Goal: Transaction & Acquisition: Book appointment/travel/reservation

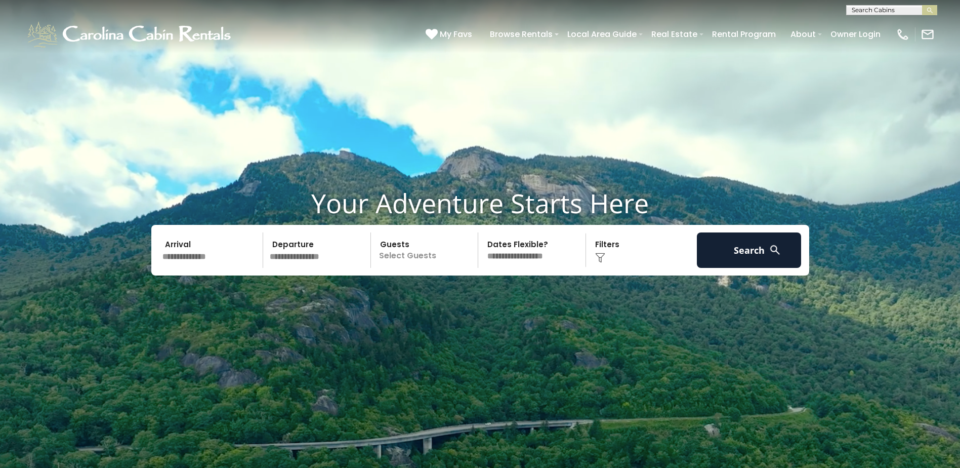
click at [204, 249] on input "text" at bounding box center [211, 249] width 105 height 35
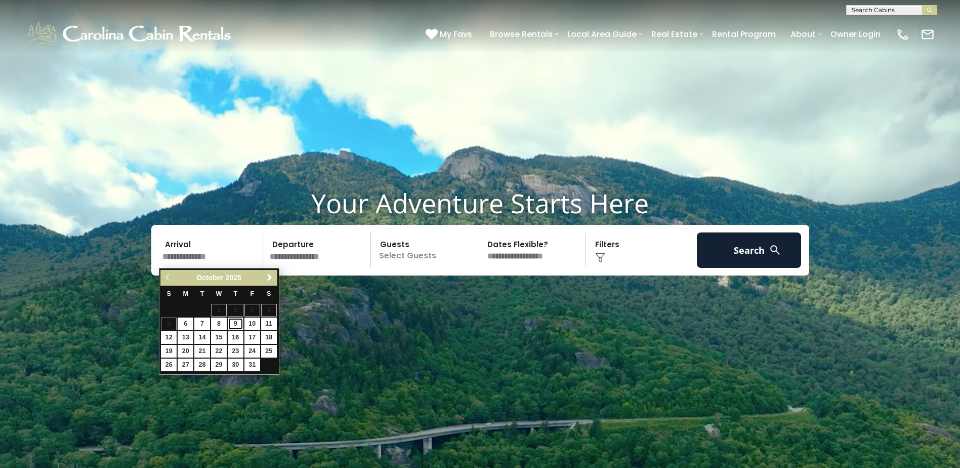
click at [234, 324] on link "9" at bounding box center [236, 323] width 16 height 13
type input "*******"
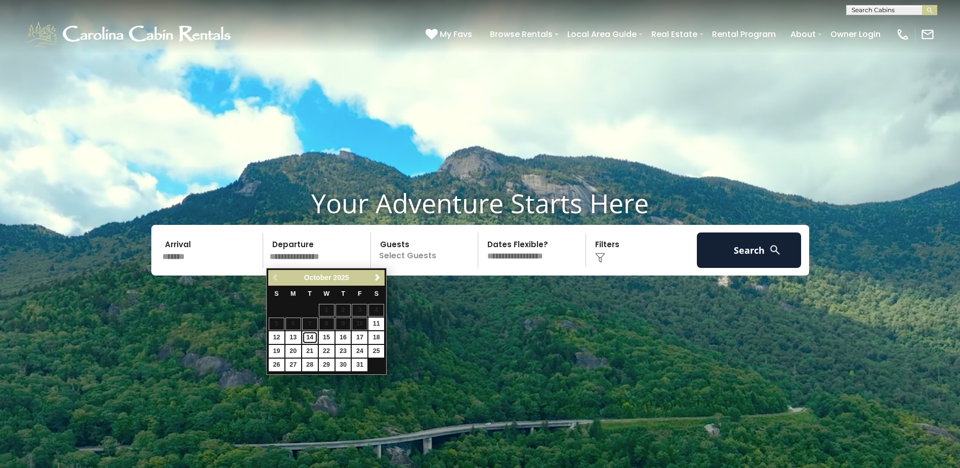
click at [310, 338] on link "14" at bounding box center [310, 337] width 16 height 13
type input "********"
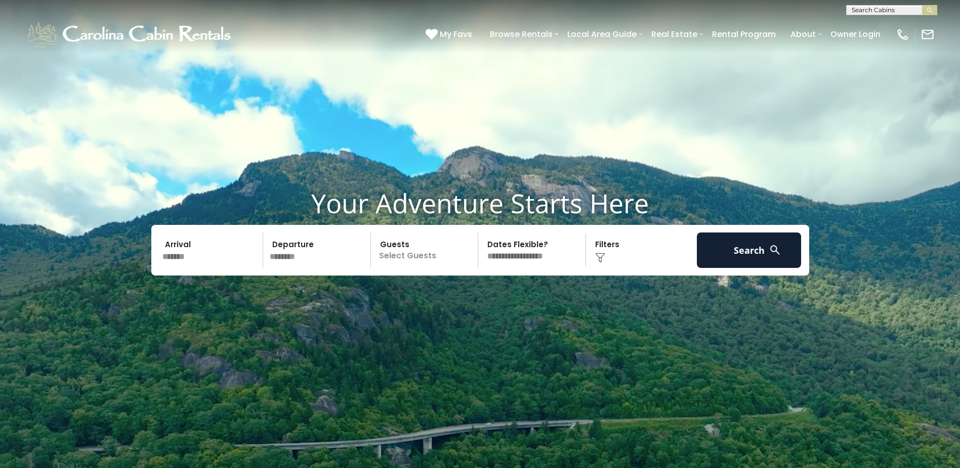
click at [420, 263] on p "Select Guests" at bounding box center [426, 249] width 104 height 35
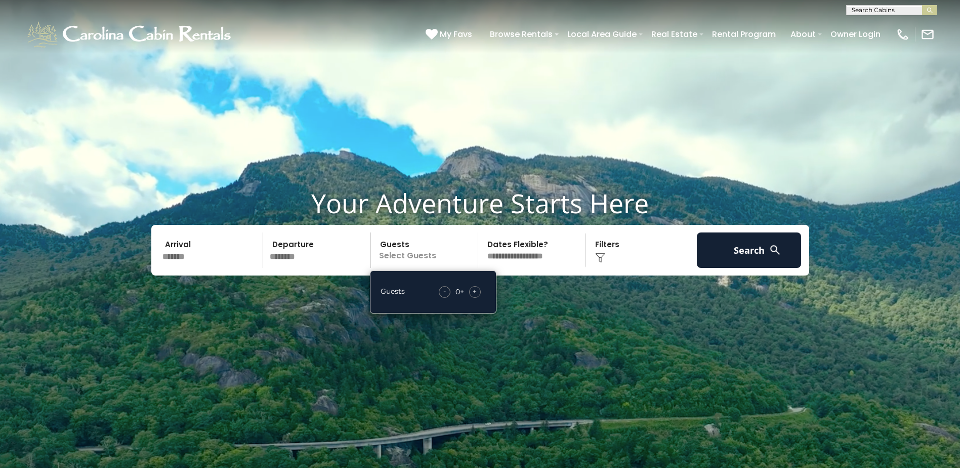
click at [471, 291] on div "+" at bounding box center [475, 292] width 12 height 12
click at [521, 250] on select "**********" at bounding box center [533, 249] width 104 height 35
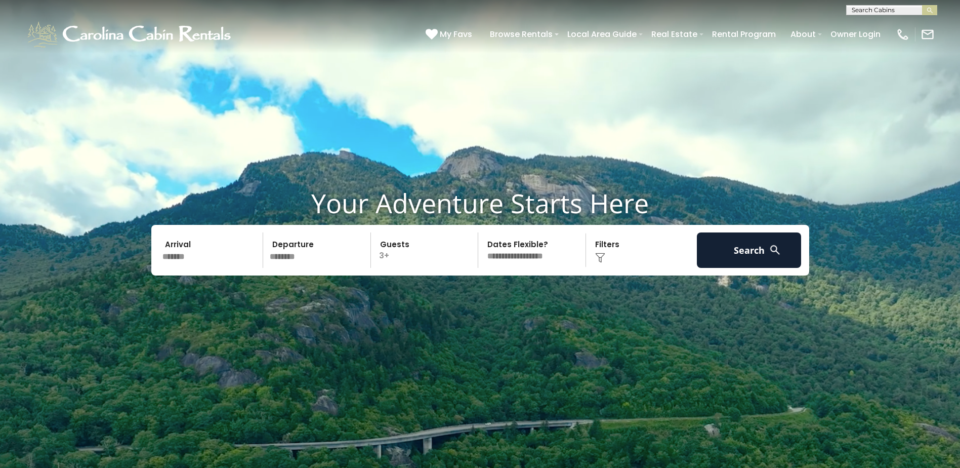
select select "*"
click at [481, 232] on select "**********" at bounding box center [533, 249] width 104 height 35
click at [602, 254] on img at bounding box center [600, 258] width 10 height 10
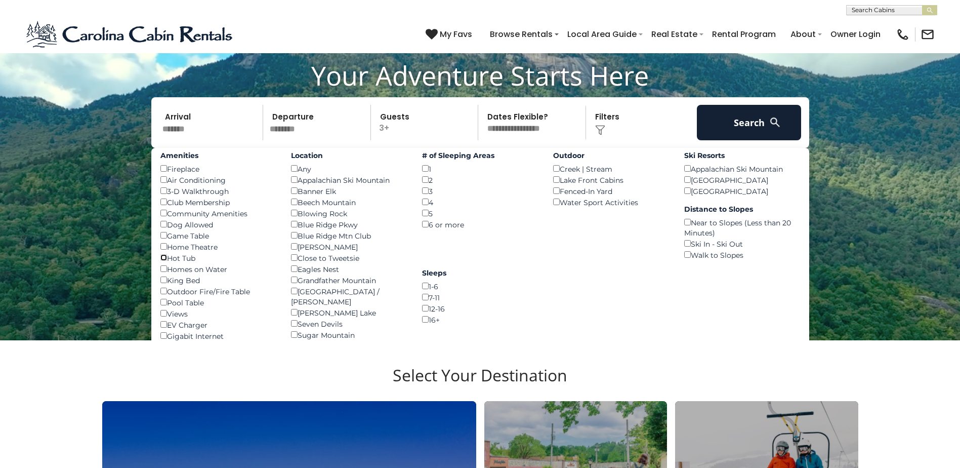
scroll to position [152, 0]
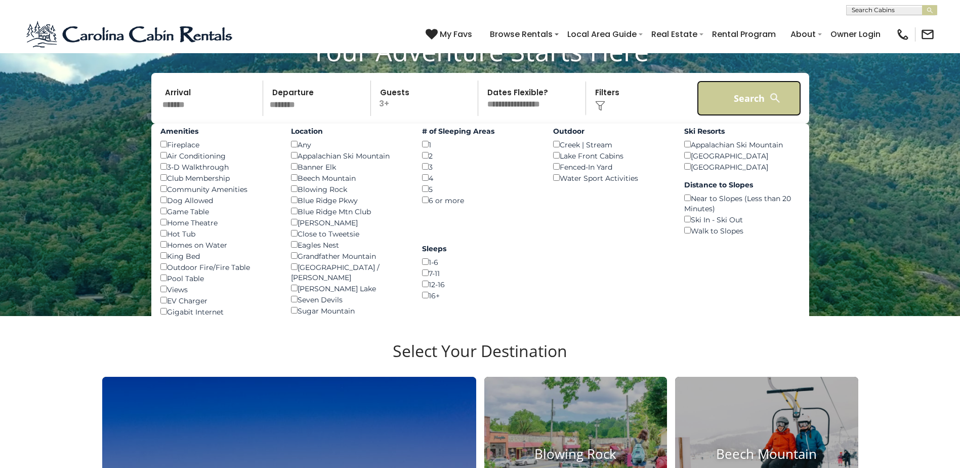
click at [741, 92] on button "Search" at bounding box center [749, 97] width 105 height 35
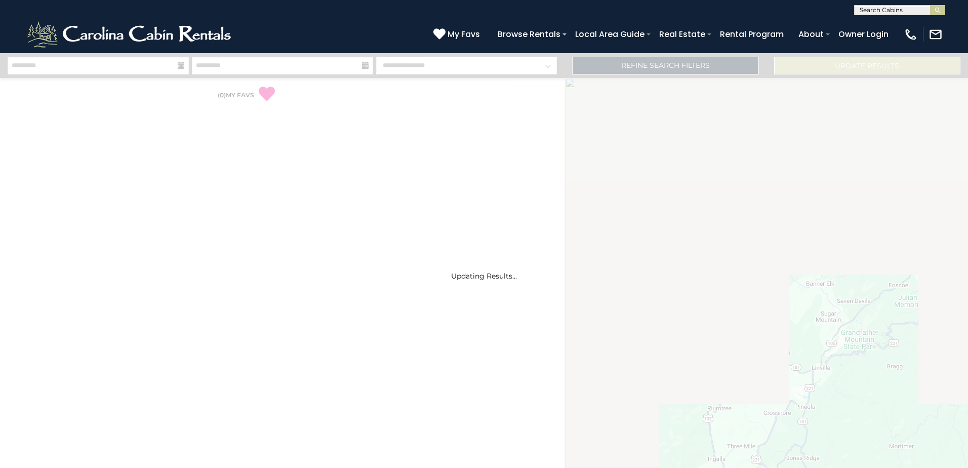
select select "*"
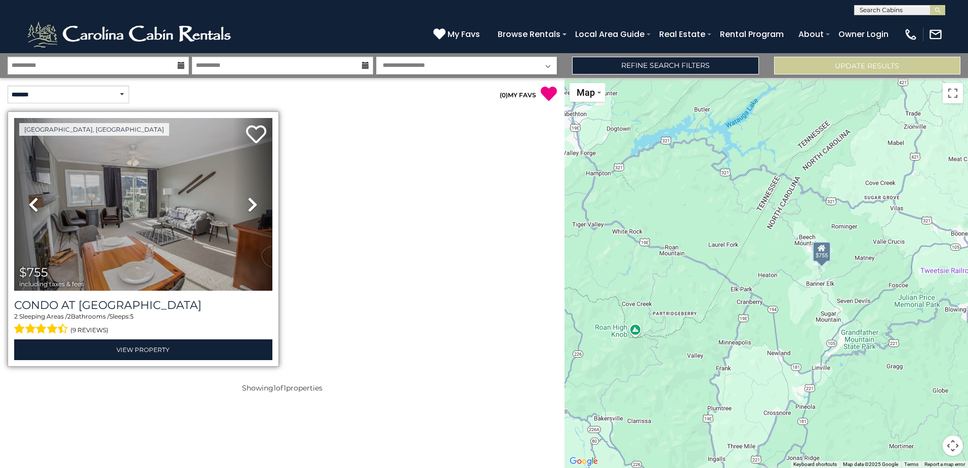
click at [242, 203] on link "Next" at bounding box center [252, 204] width 38 height 173
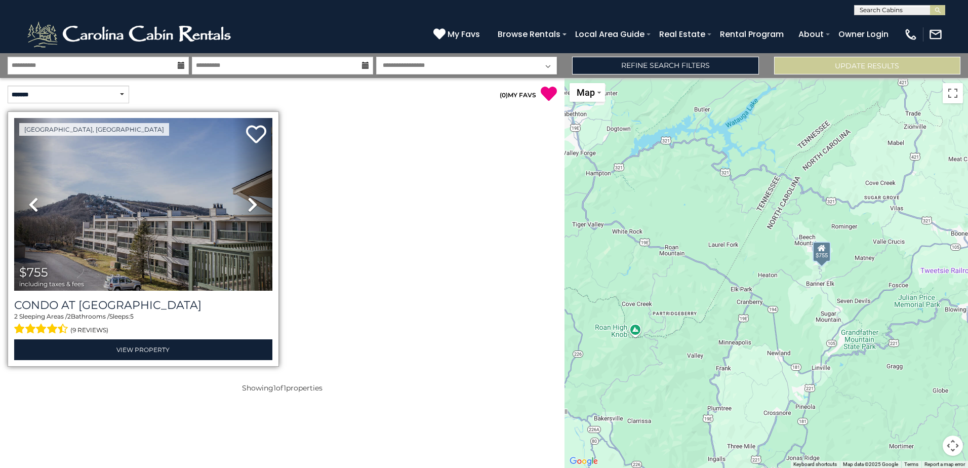
click at [250, 196] on icon at bounding box center [252, 204] width 10 height 16
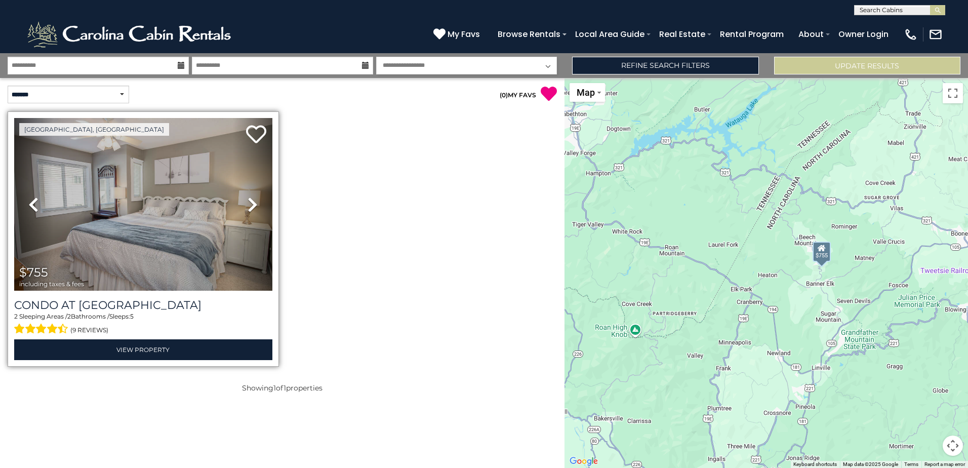
click at [250, 196] on icon at bounding box center [252, 204] width 10 height 16
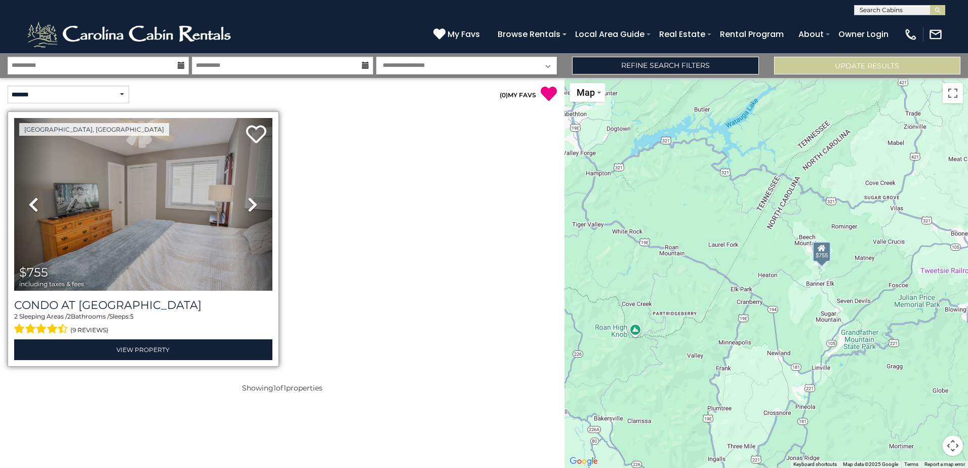
click at [250, 196] on icon at bounding box center [252, 204] width 10 height 16
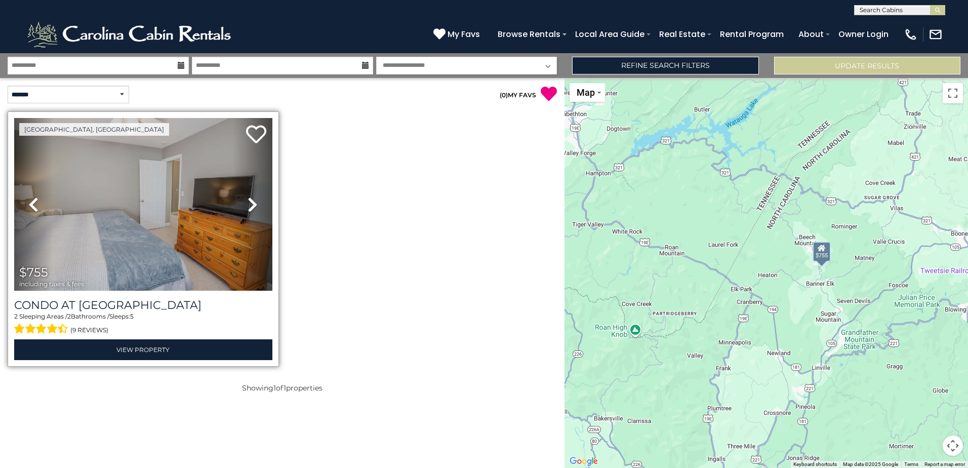
click at [250, 196] on icon at bounding box center [252, 204] width 10 height 16
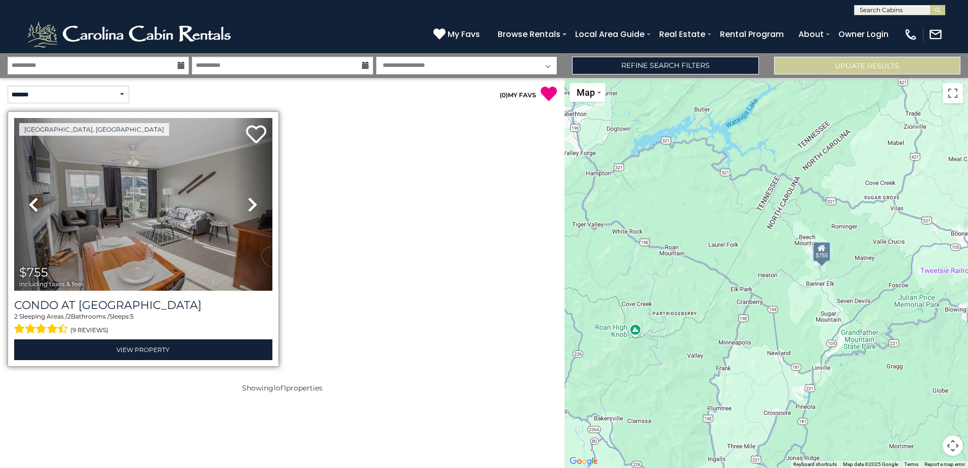
click at [250, 196] on icon at bounding box center [252, 204] width 10 height 16
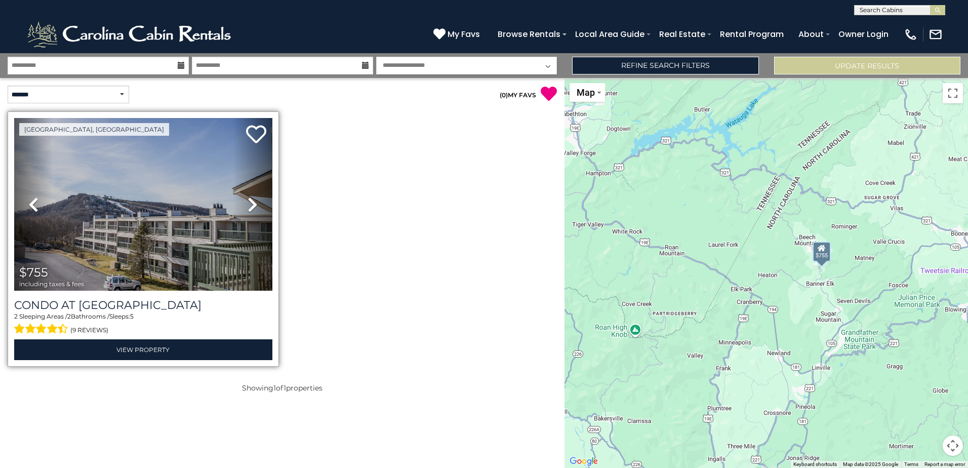
click at [250, 196] on icon at bounding box center [252, 204] width 10 height 16
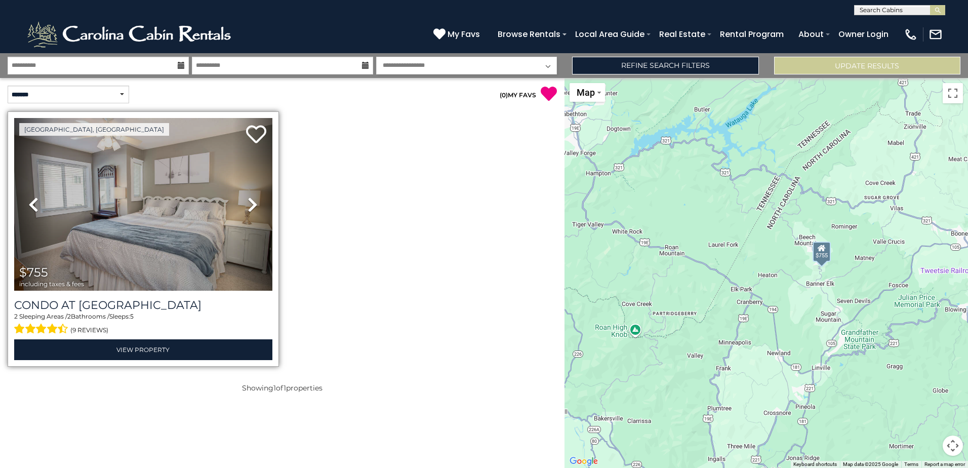
click at [250, 196] on icon at bounding box center [252, 204] width 10 height 16
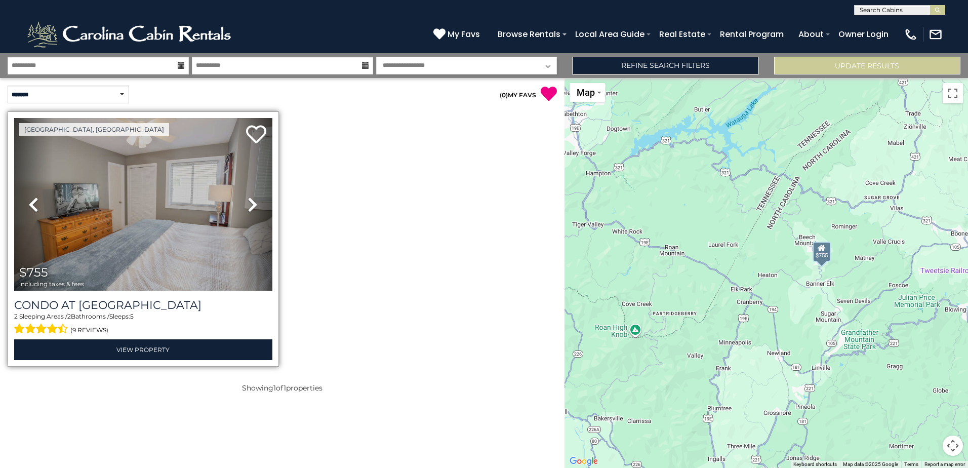
click at [250, 196] on icon at bounding box center [252, 204] width 10 height 16
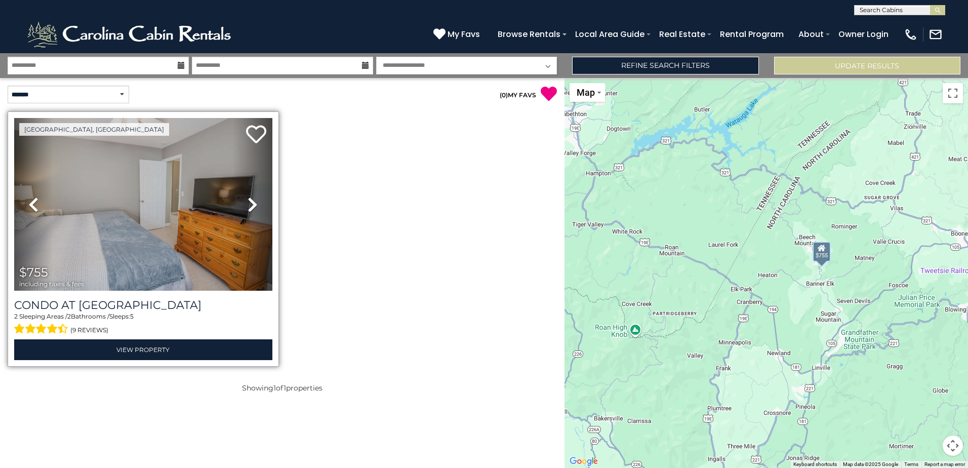
click at [250, 196] on icon at bounding box center [252, 204] width 10 height 16
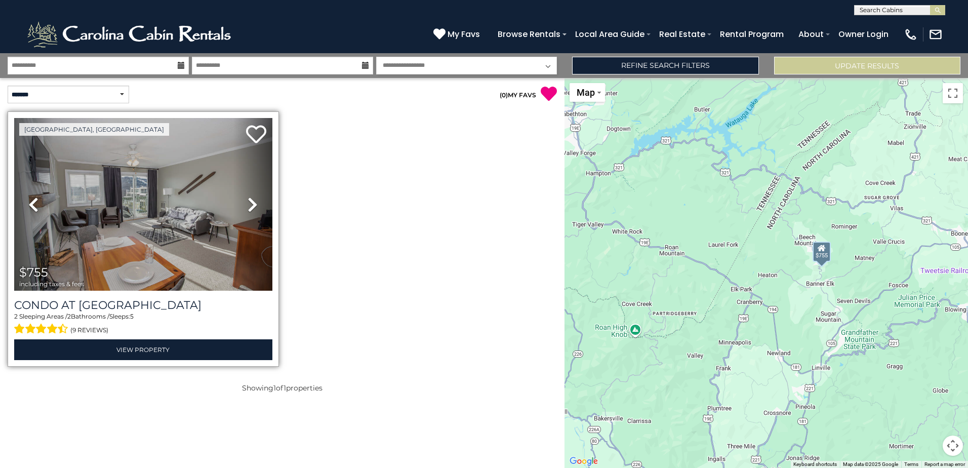
click at [250, 196] on icon at bounding box center [252, 204] width 10 height 16
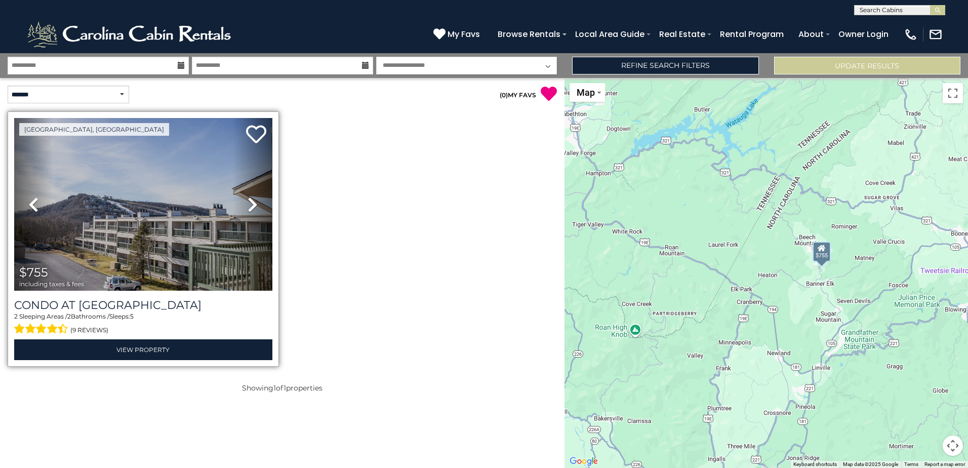
click at [250, 196] on icon at bounding box center [252, 204] width 10 height 16
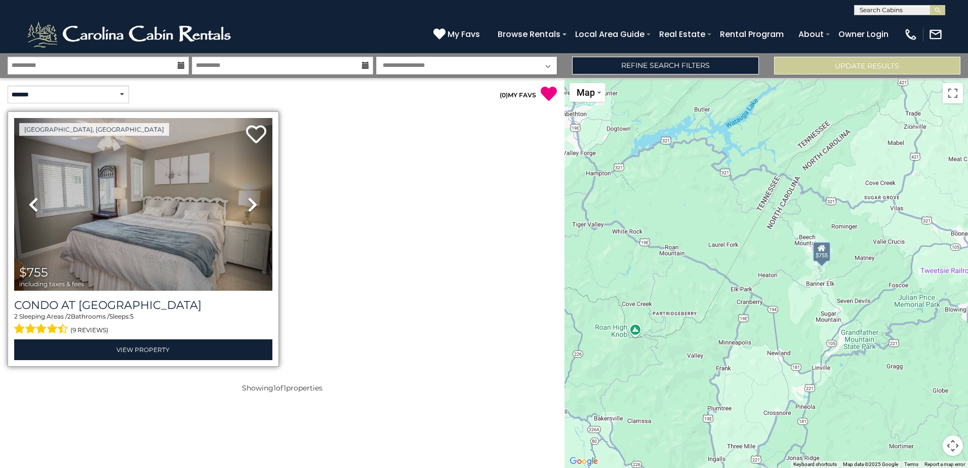
click at [250, 196] on icon at bounding box center [252, 204] width 10 height 16
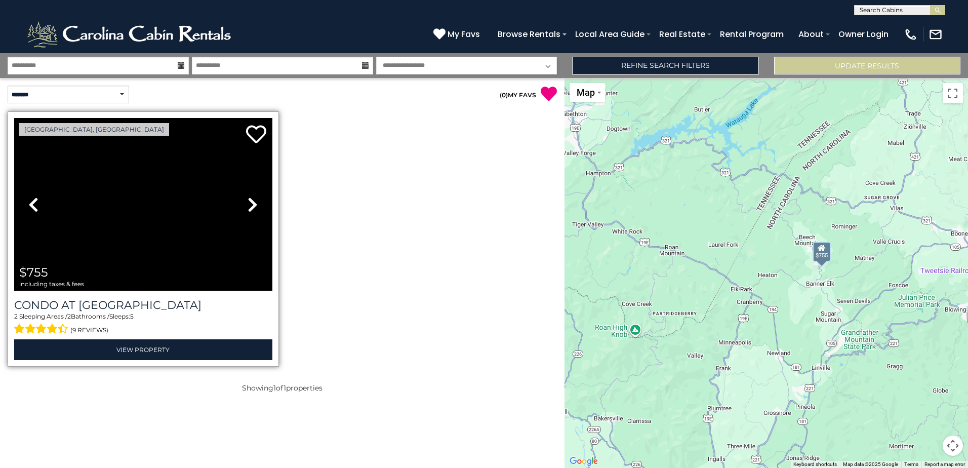
click at [250, 196] on icon at bounding box center [252, 204] width 10 height 16
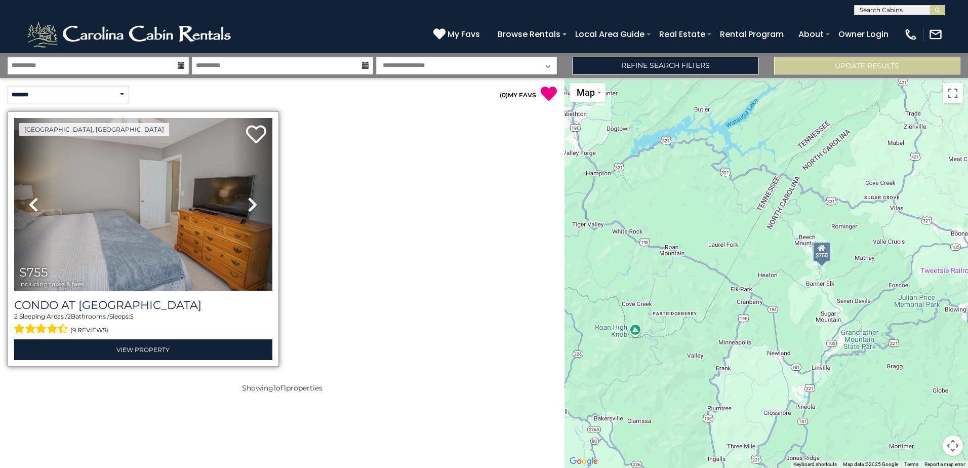
click at [250, 196] on icon at bounding box center [252, 204] width 10 height 16
